Goal: Find specific page/section: Find specific page/section

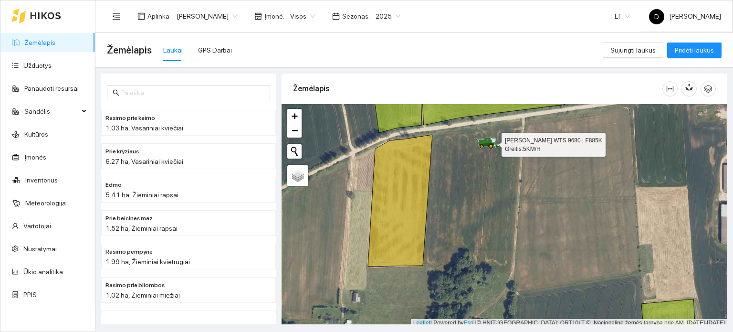
scroll to position [2, 0]
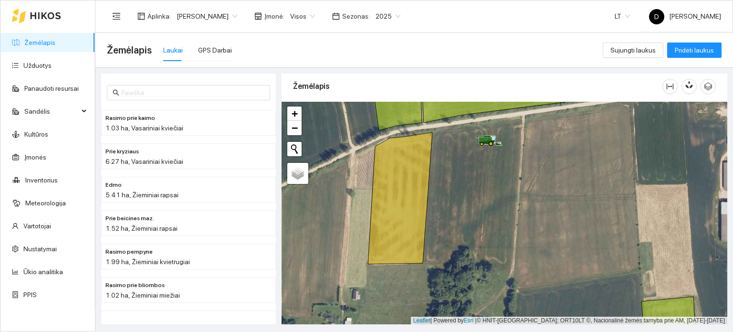
click at [53, 16] on icon at bounding box center [46, 15] width 30 height 7
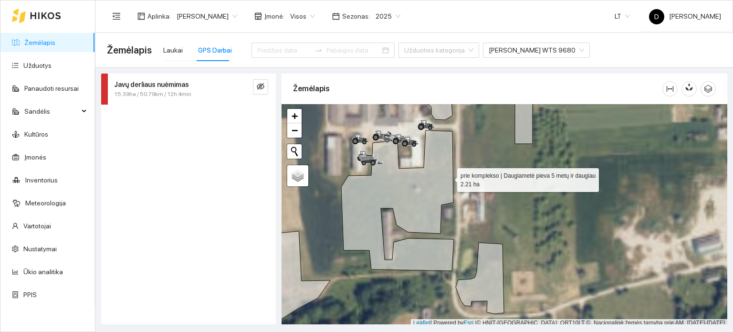
scroll to position [2, 0]
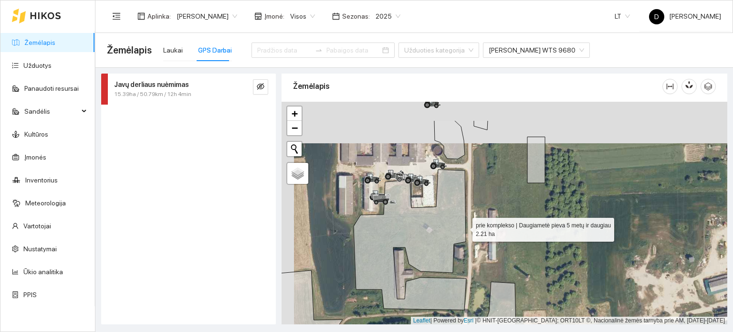
drag, startPoint x: 448, startPoint y: 177, endPoint x: 471, endPoint y: 239, distance: 65.1
click at [466, 239] on icon at bounding box center [410, 239] width 113 height 140
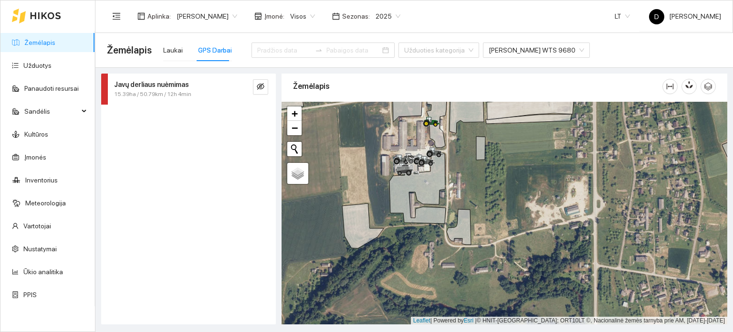
click at [544, 160] on div at bounding box center [505, 213] width 446 height 223
